Goal: Transaction & Acquisition: Purchase product/service

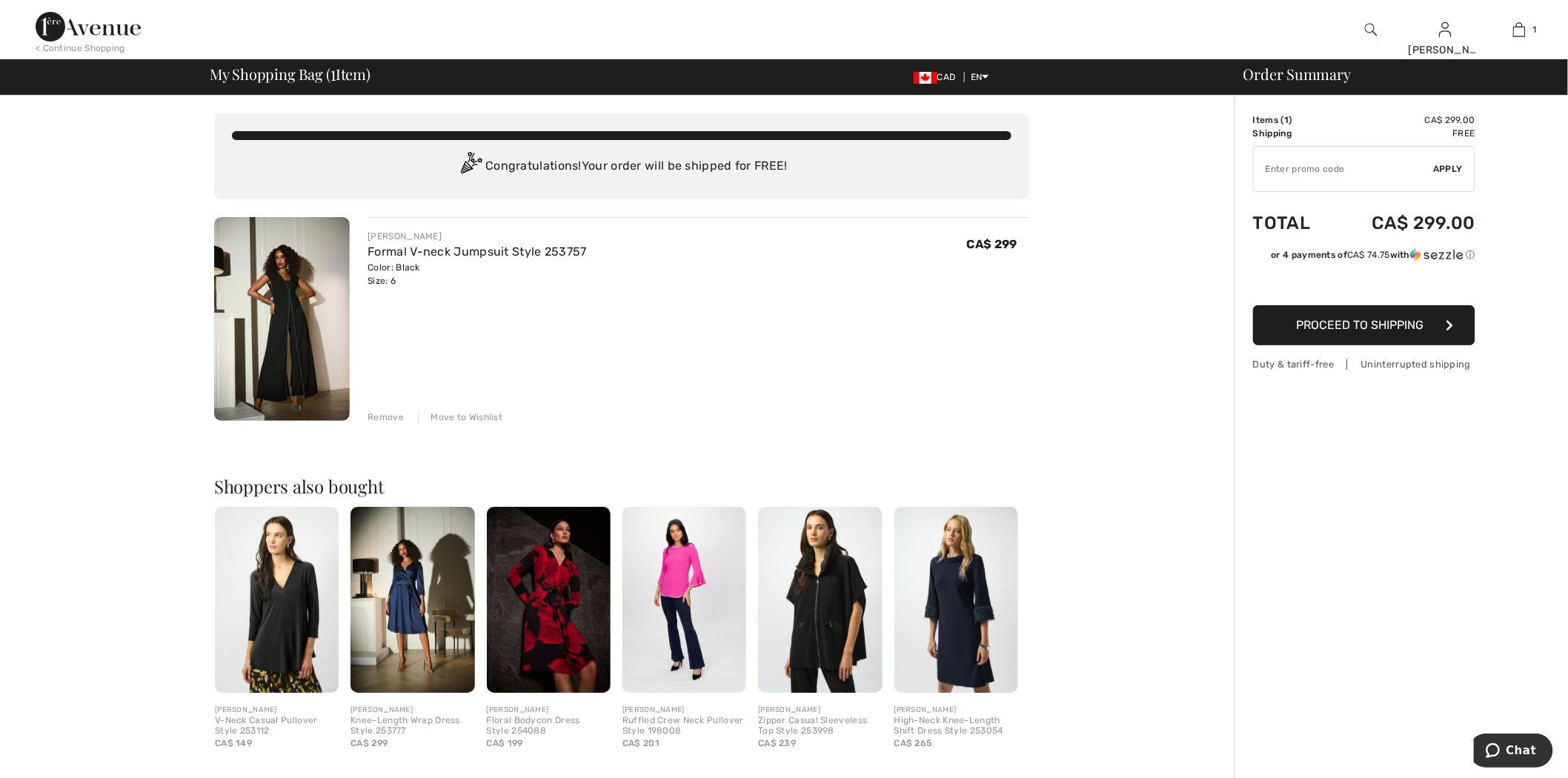
click at [1311, 157] on input "TEXT" at bounding box center [1343, 169] width 180 height 44
type input "NEW15"
click at [1452, 167] on span "Apply" at bounding box center [1448, 169] width 29 height 13
click at [1431, 162] on span "Remove" at bounding box center [1444, 169] width 37 height 13
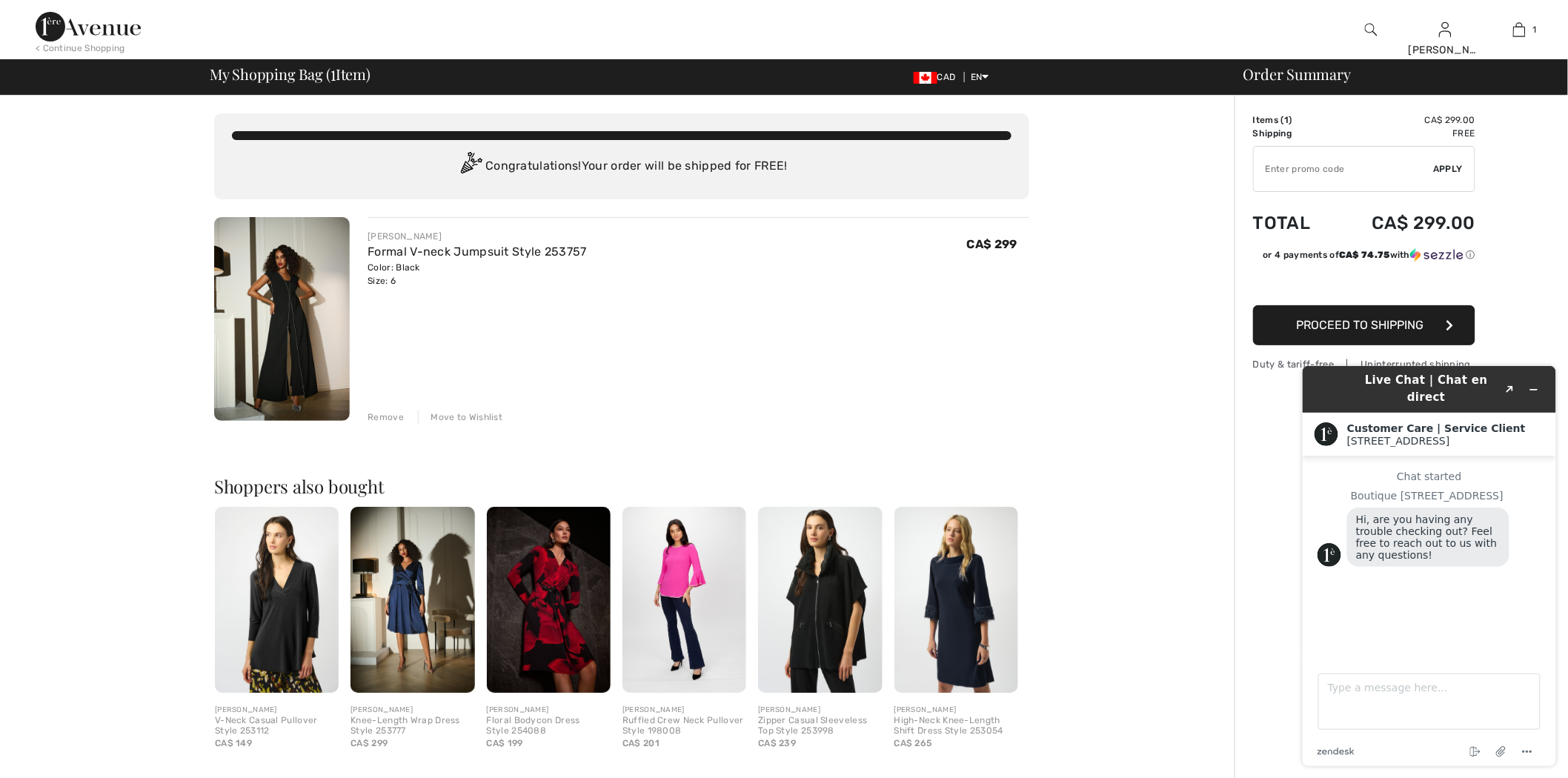
drag, startPoint x: 400, startPoint y: 413, endPoint x: 401, endPoint y: 396, distance: 17.0
click at [400, 413] on div "Remove" at bounding box center [386, 416] width 36 height 13
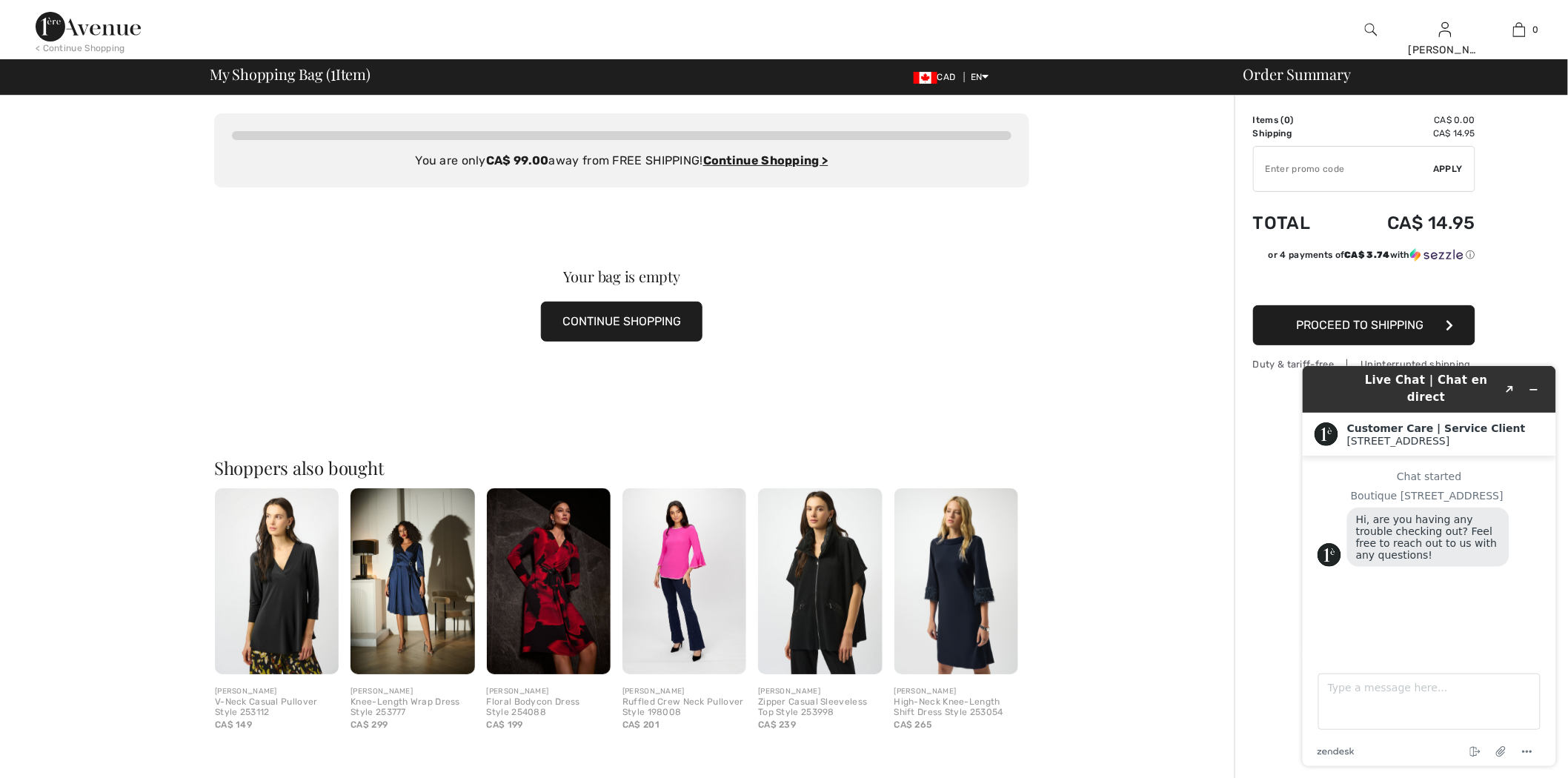
click at [89, 24] on img at bounding box center [88, 26] width 105 height 29
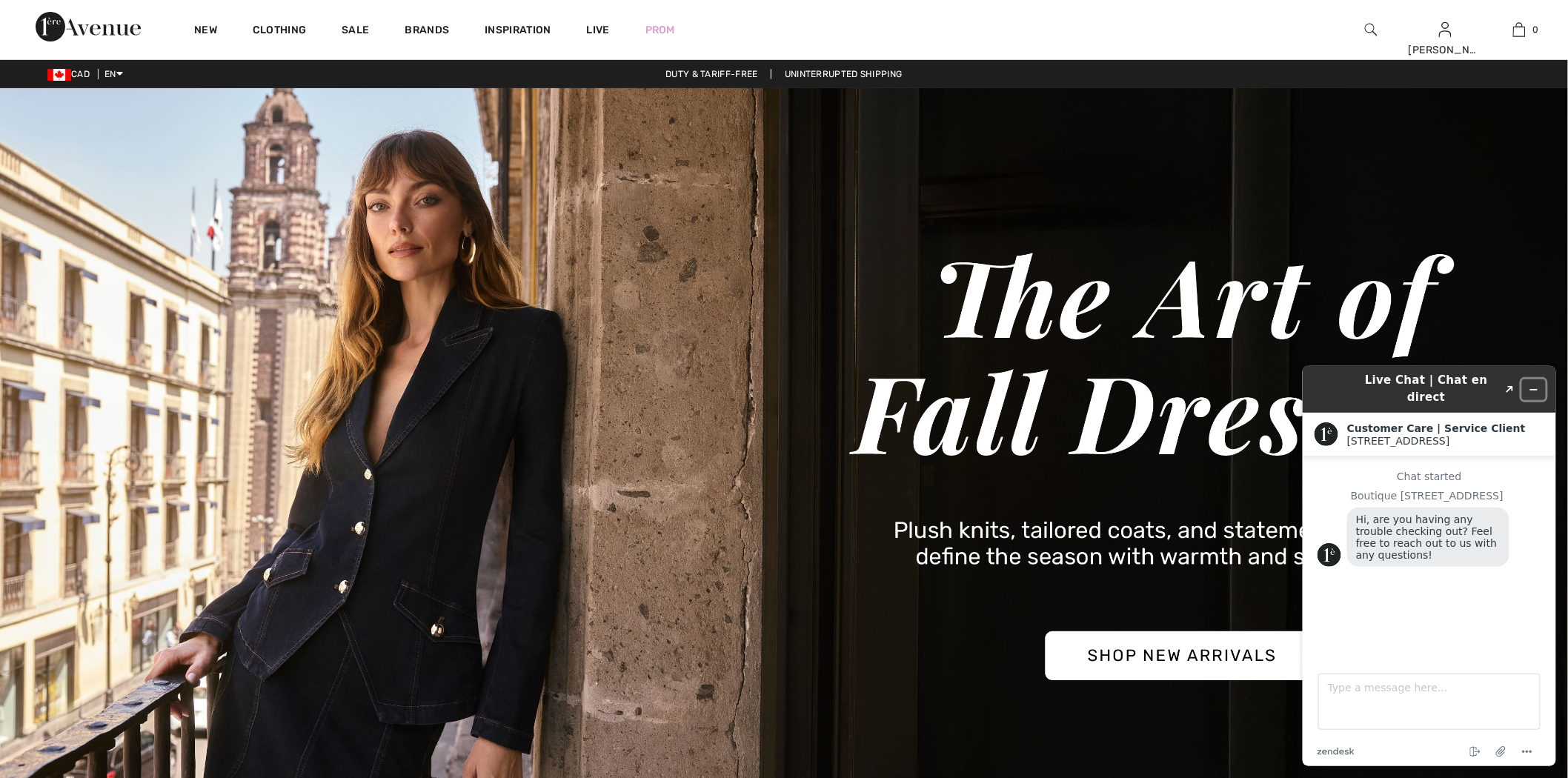
click at [1529, 378] on button "Minimize widget" at bounding box center [1533, 389] width 24 height 21
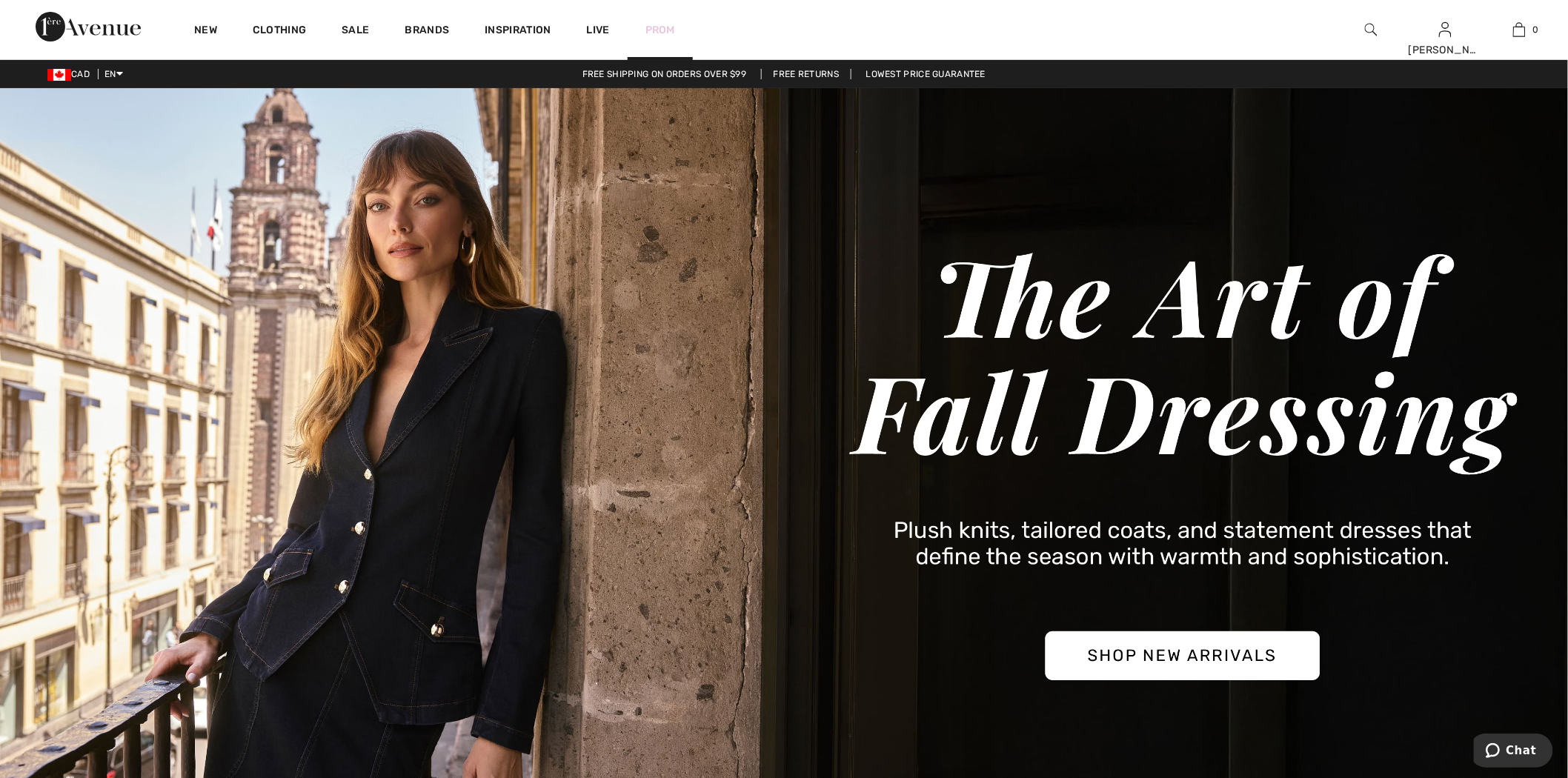
click at [673, 34] on link "Prom" at bounding box center [660, 30] width 29 height 16
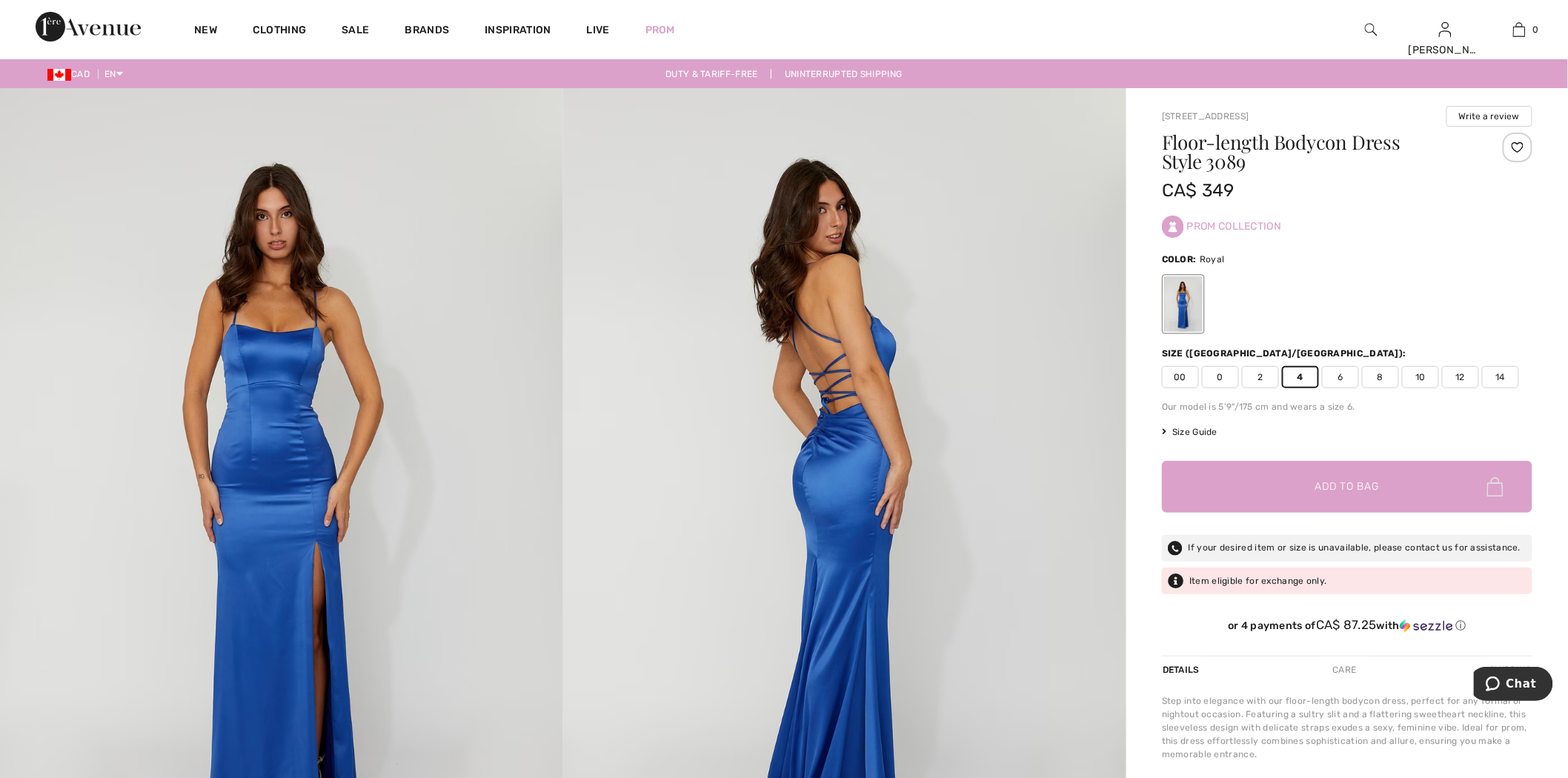
click at [1303, 583] on div "Item eligible for exchange only." at bounding box center [1347, 581] width 371 height 27
click at [1298, 581] on div "Item eligible for exchange only." at bounding box center [1347, 581] width 371 height 27
click at [109, 25] on img at bounding box center [88, 26] width 105 height 29
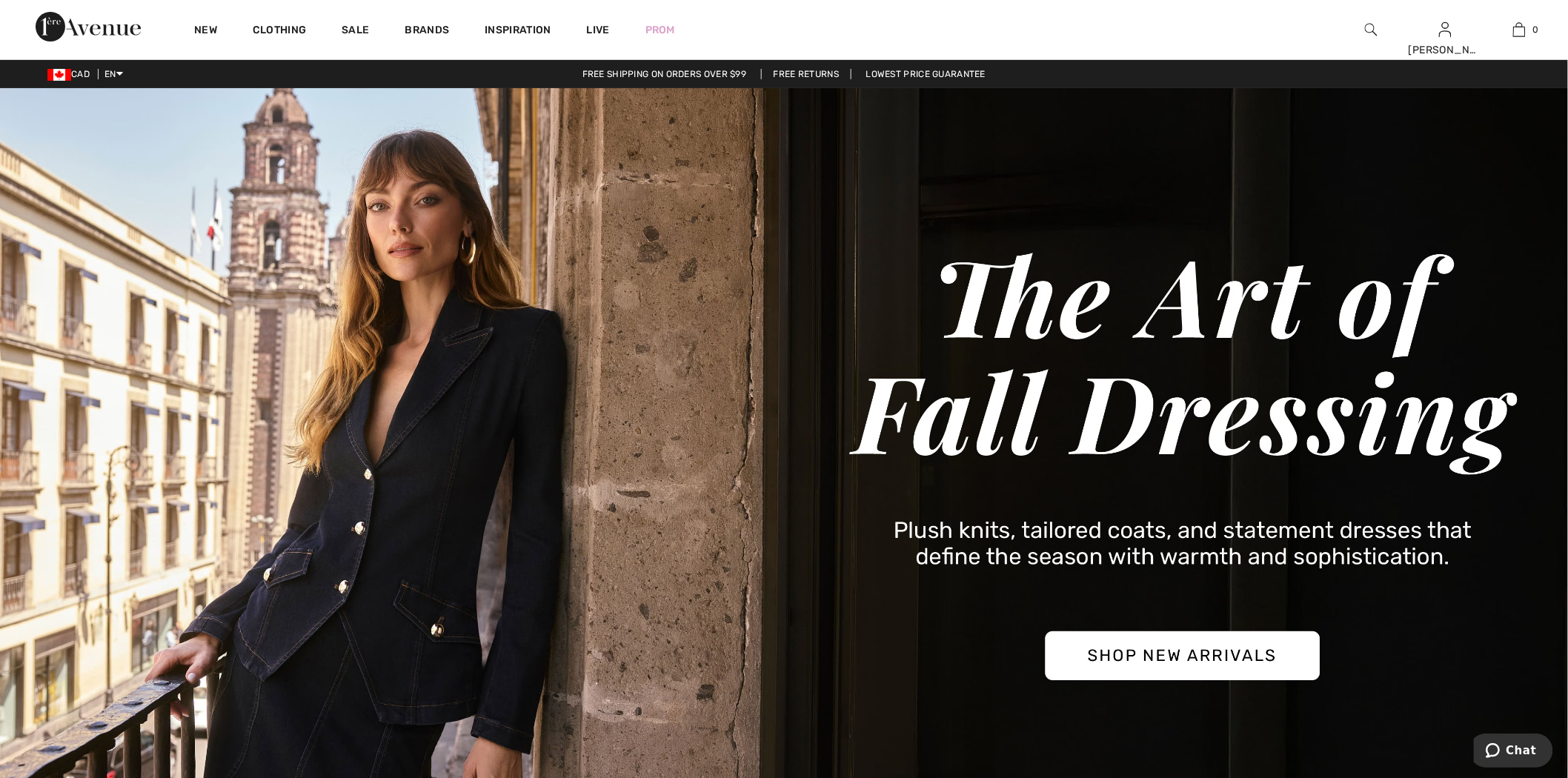
click at [1373, 29] on img at bounding box center [1372, 29] width 13 height 17
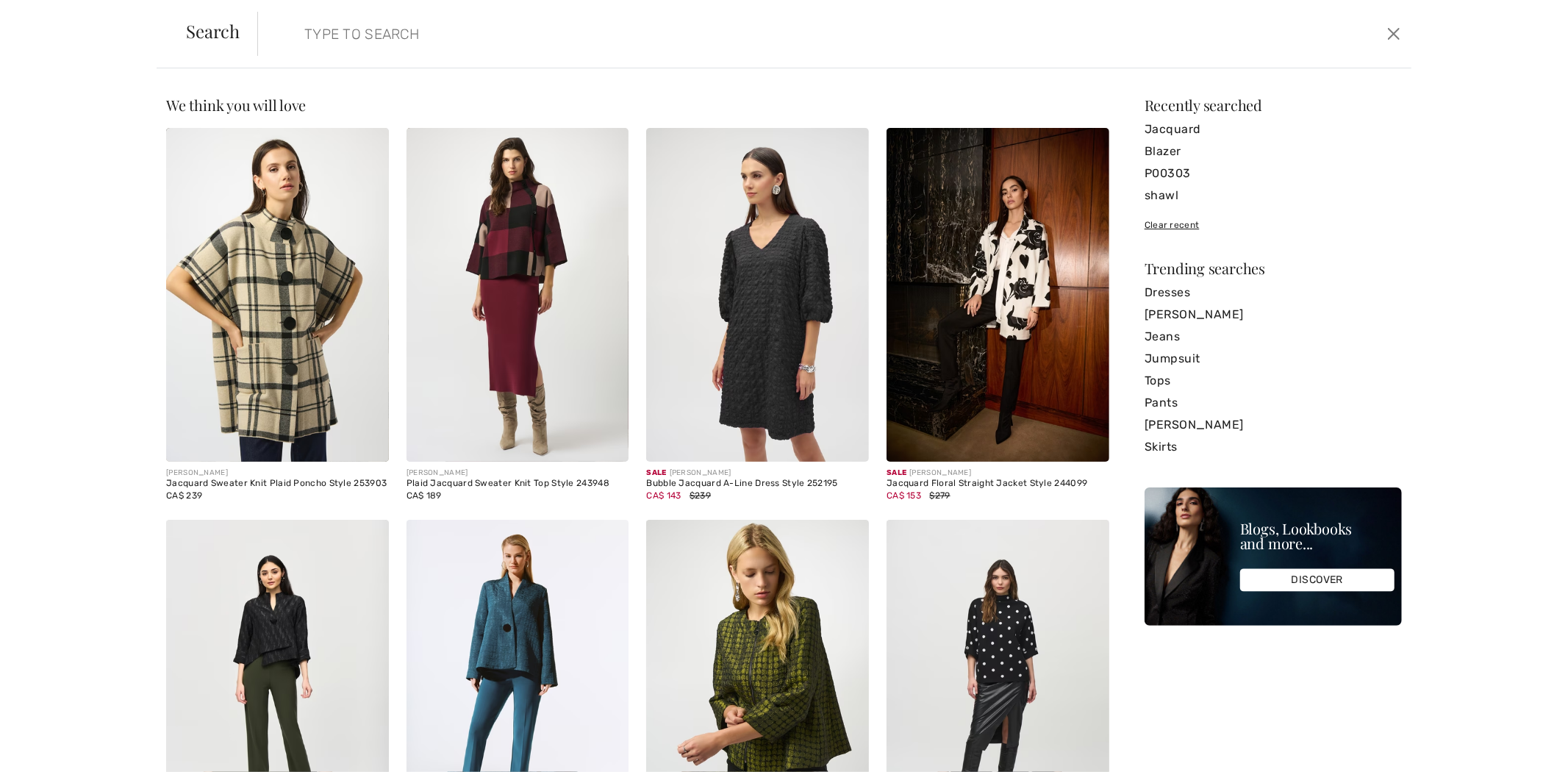
paste input "253015"
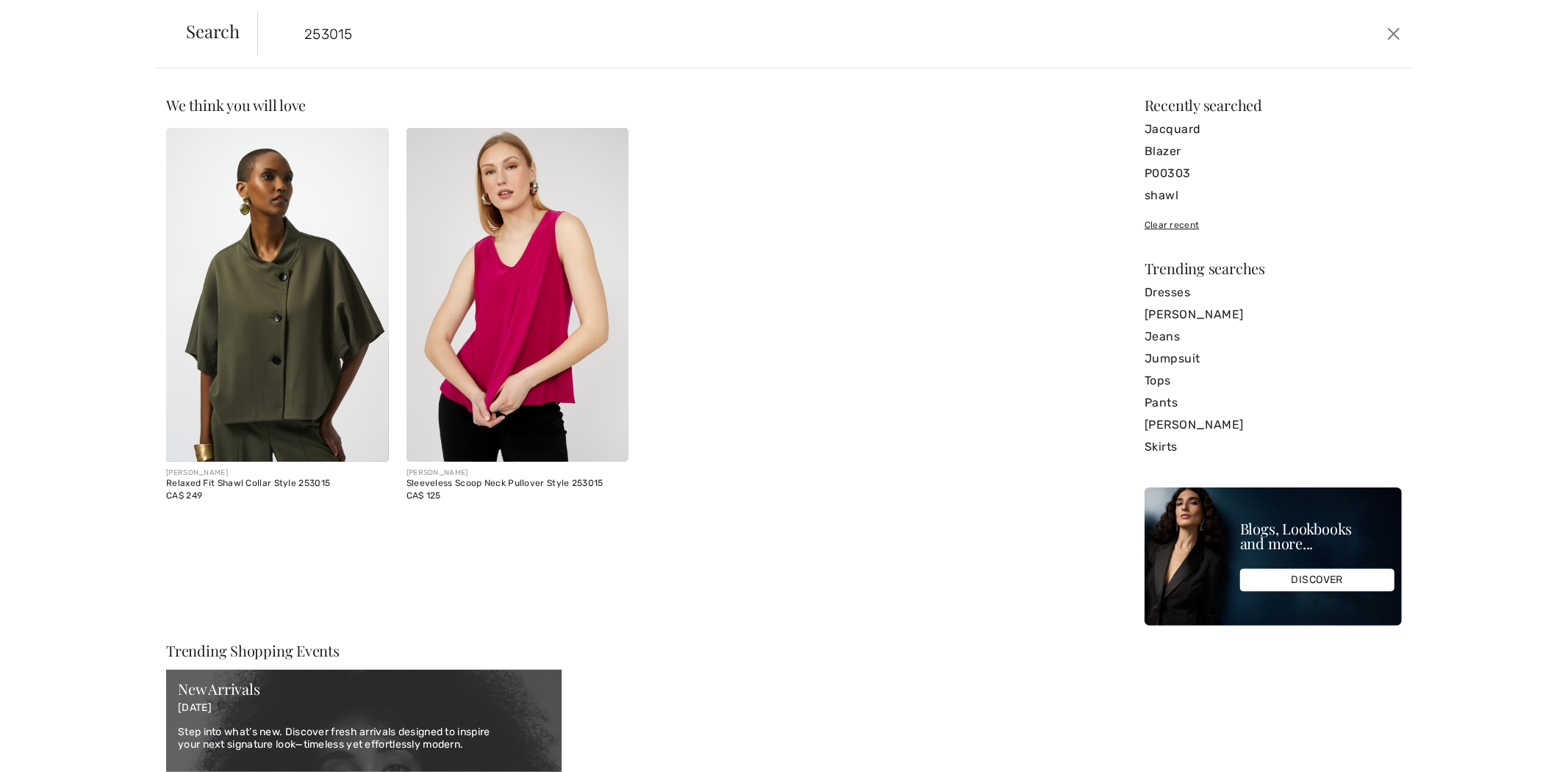
type input "253015"
click at [327, 297] on img at bounding box center [277, 295] width 223 height 334
